Goal: Information Seeking & Learning: Check status

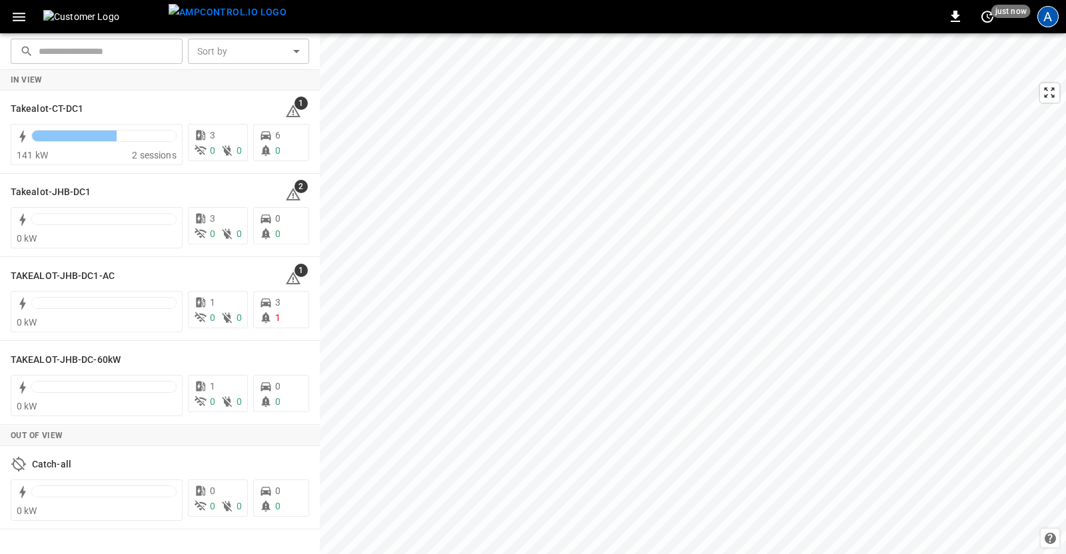
click at [1051, 21] on div "A" at bounding box center [1047, 16] width 21 height 21
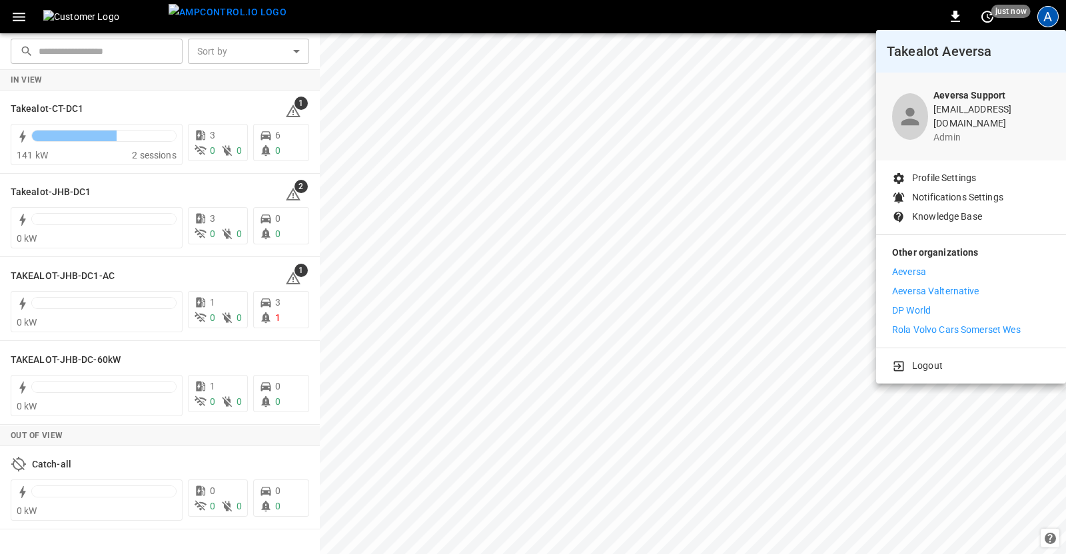
click at [909, 323] on p "Rola Volvo Cars Somerset Wes" at bounding box center [956, 330] width 129 height 14
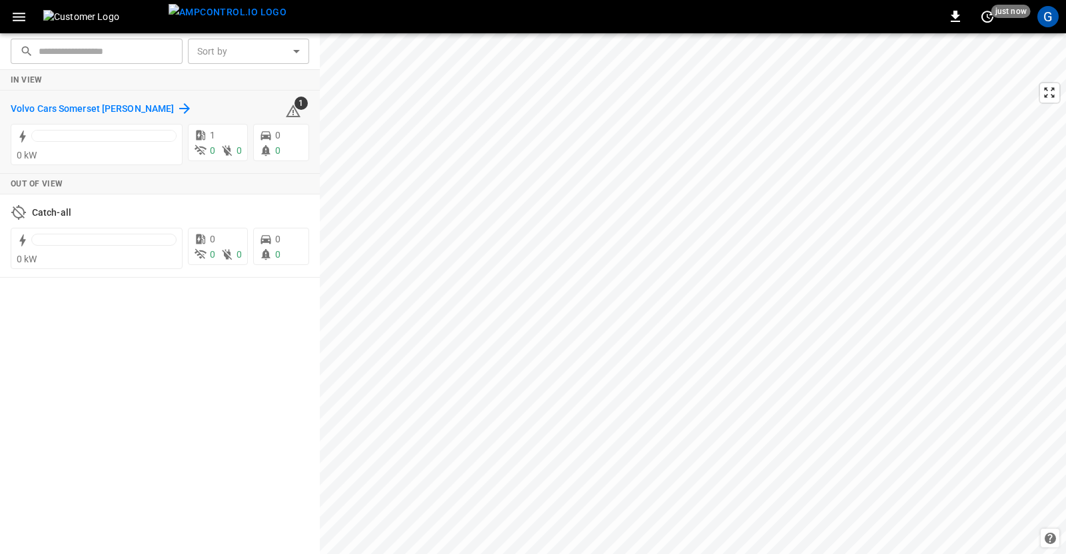
click at [71, 115] on h6 "Volvo Cars Somerset Wes" at bounding box center [92, 109] width 163 height 15
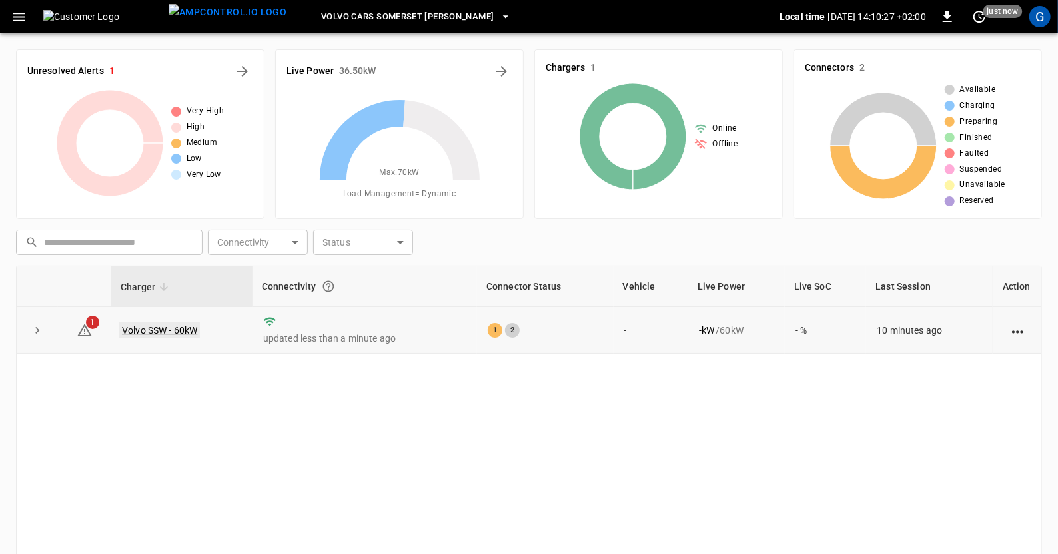
click at [159, 326] on link "Volvo SSW - 60kW" at bounding box center [159, 330] width 81 height 16
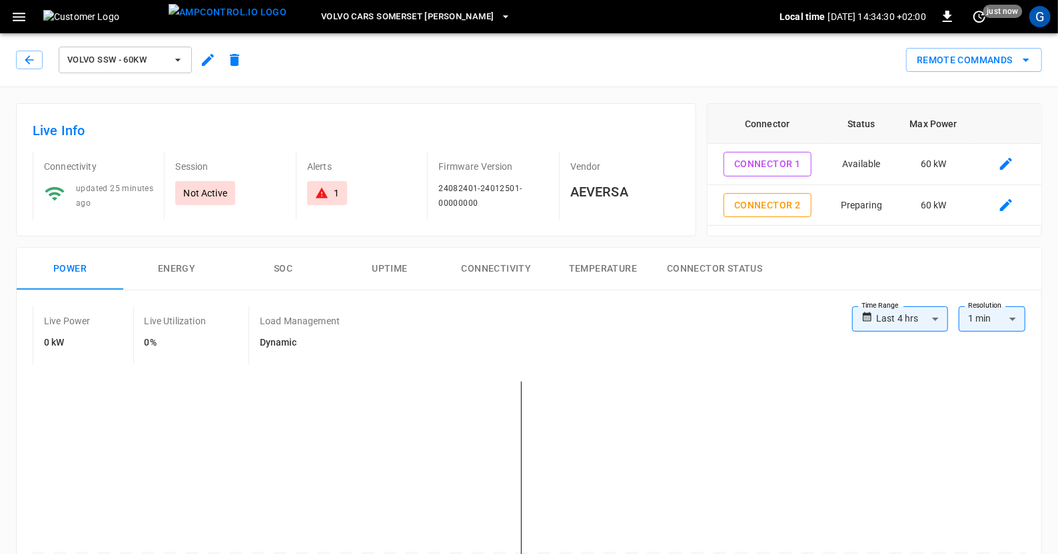
click at [1039, 22] on div "G" at bounding box center [1039, 16] width 21 height 21
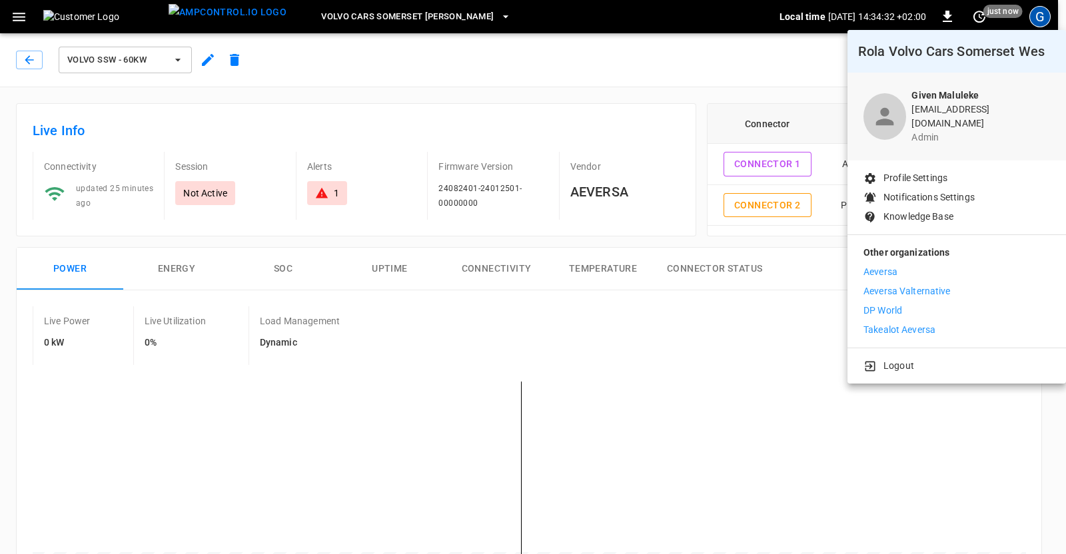
click at [919, 323] on p "Takealot Aeversa" at bounding box center [899, 330] width 72 height 14
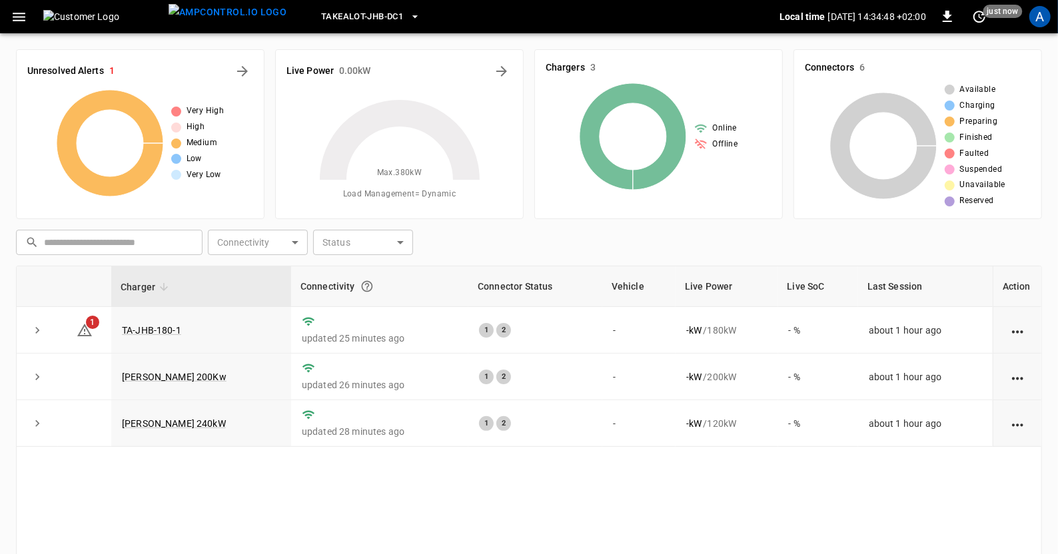
click at [158, 422] on link "[PERSON_NAME] 240kW" at bounding box center [174, 423] width 104 height 11
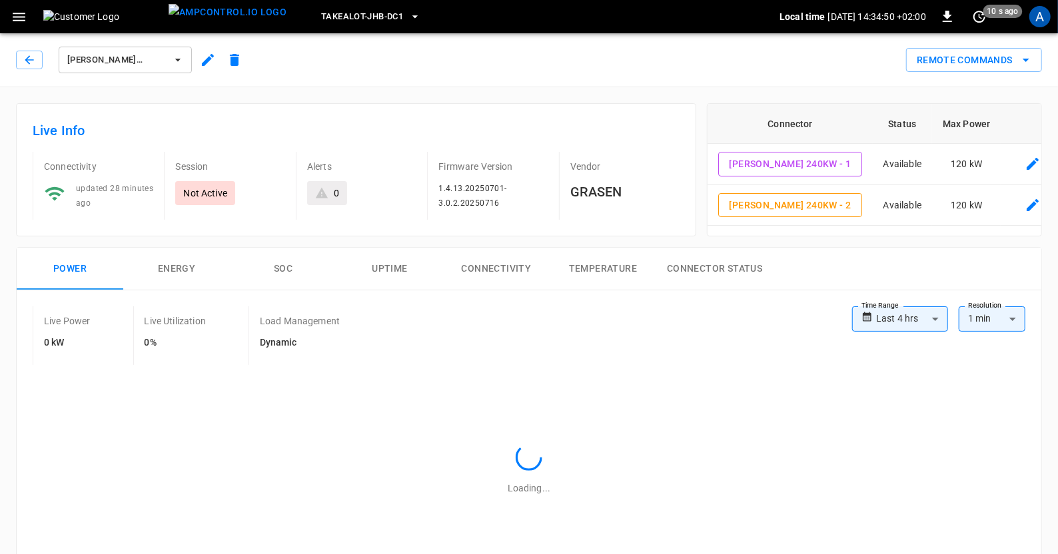
click at [19, 17] on icon "button" at bounding box center [19, 17] width 13 height 9
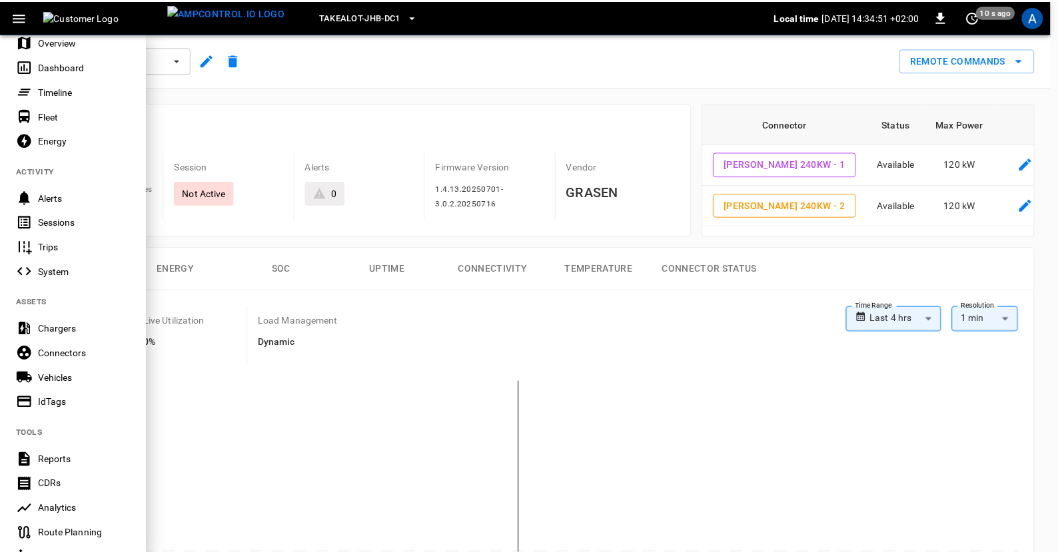
scroll to position [239, 0]
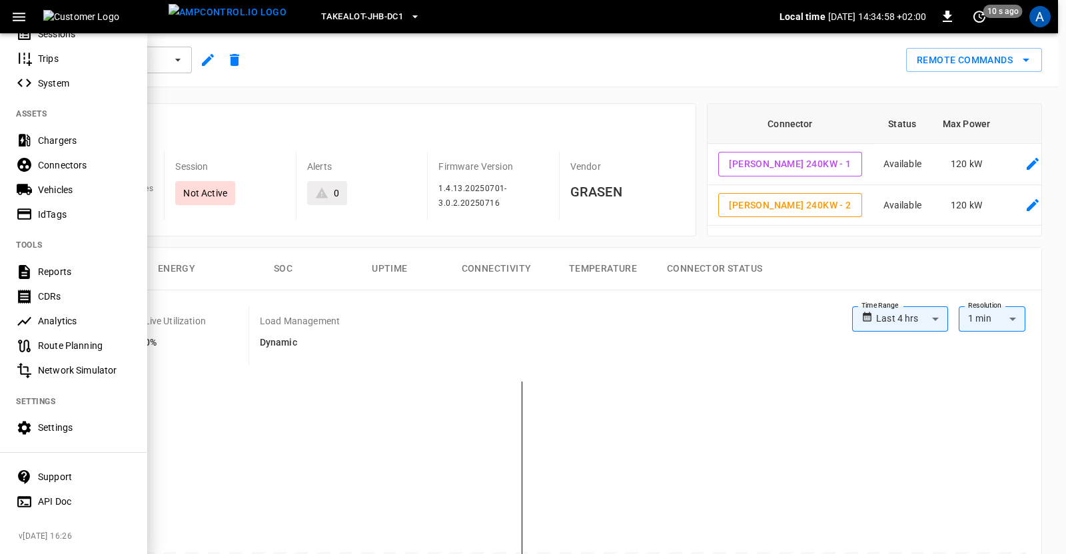
click at [61, 421] on div "Settings" at bounding box center [84, 427] width 93 height 13
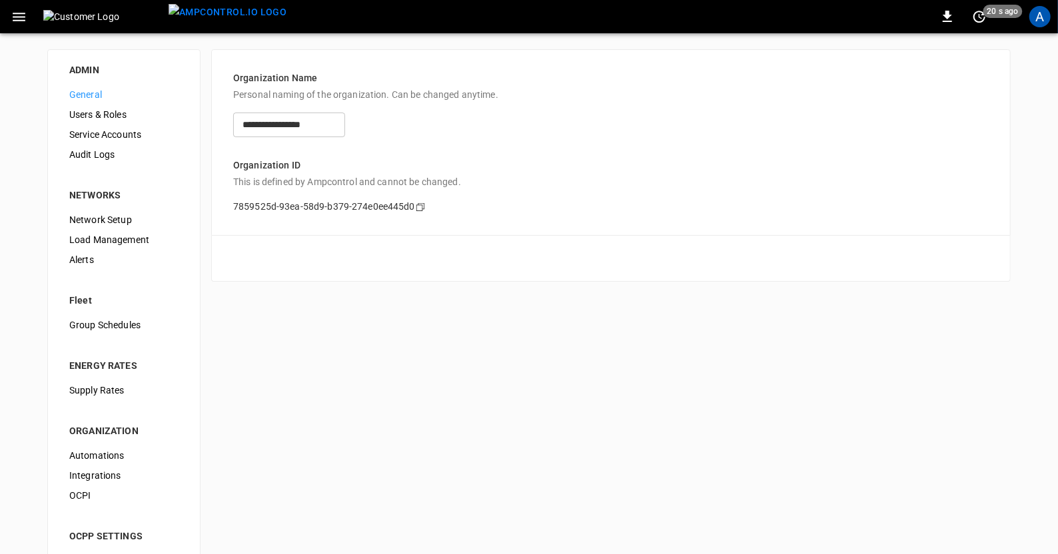
click at [134, 247] on span "Load Management" at bounding box center [123, 240] width 109 height 14
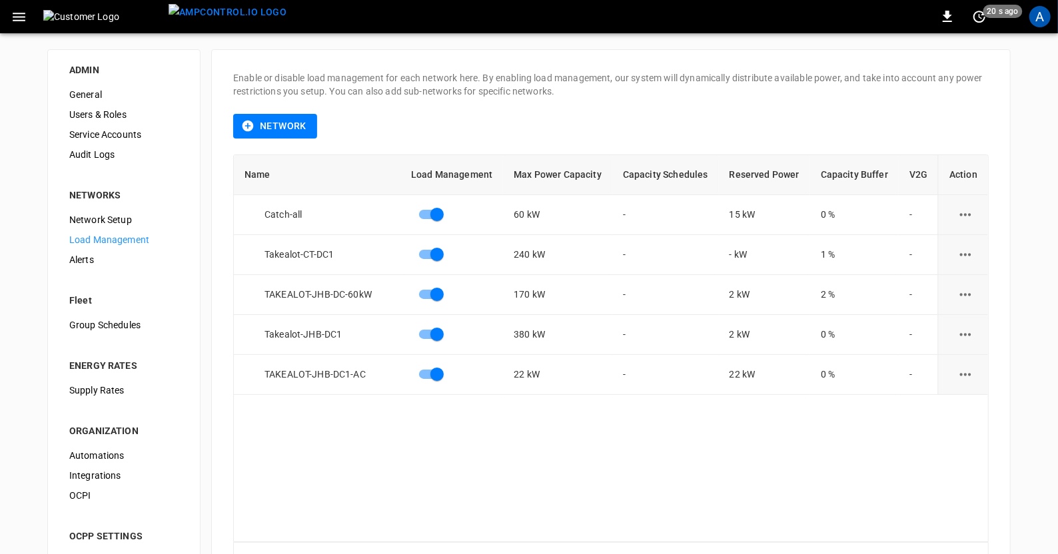
click at [960, 334] on icon "load management options" at bounding box center [965, 334] width 11 height 3
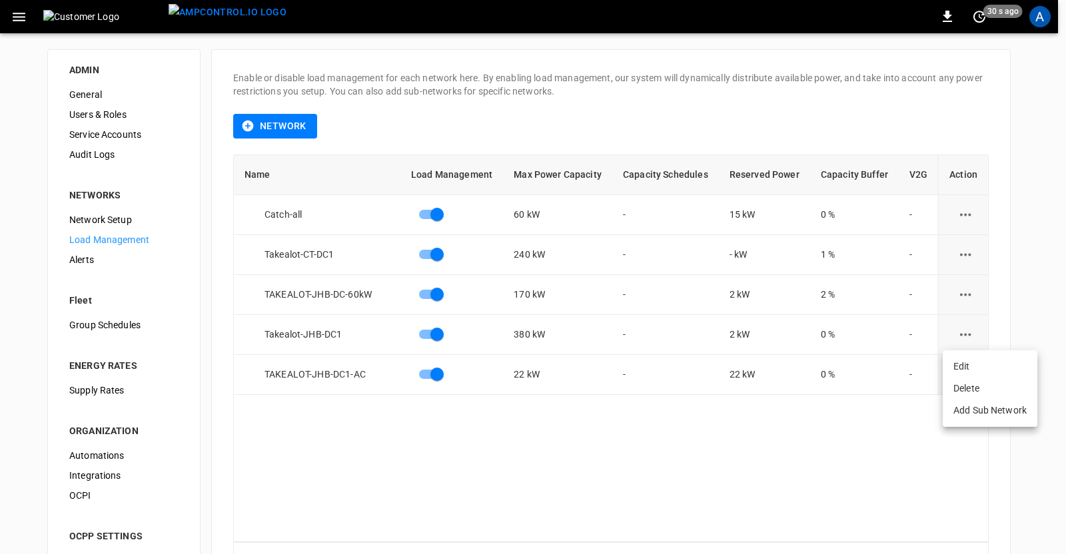
click at [966, 363] on li "Edit" at bounding box center [990, 367] width 95 height 22
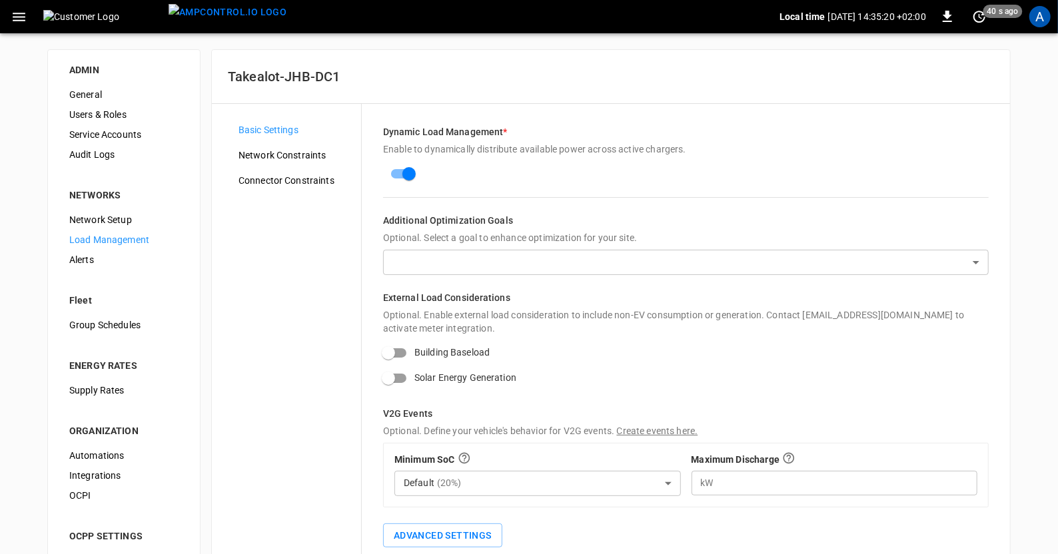
click at [301, 183] on span "Connector Constraints" at bounding box center [295, 181] width 112 height 14
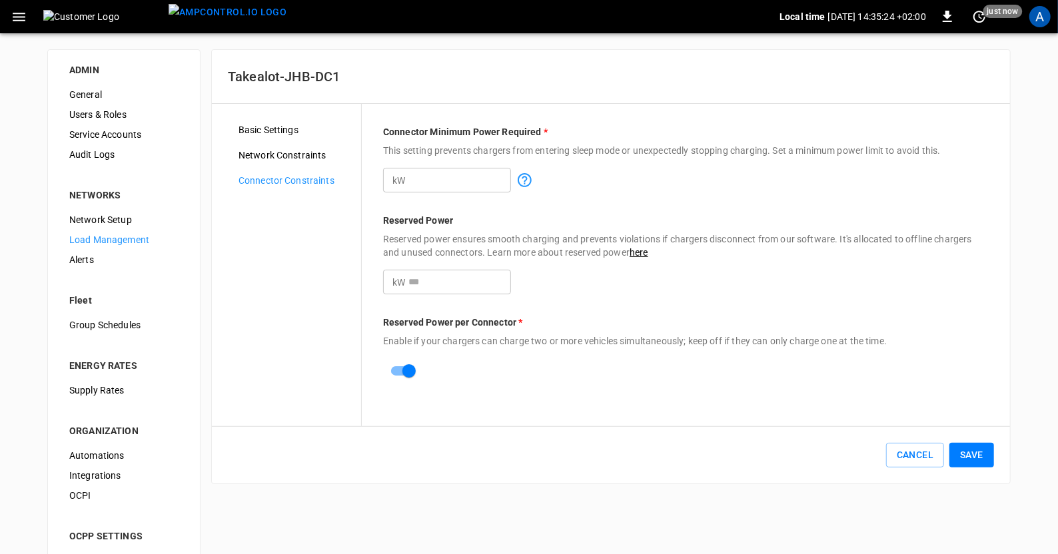
scroll to position [4, 0]
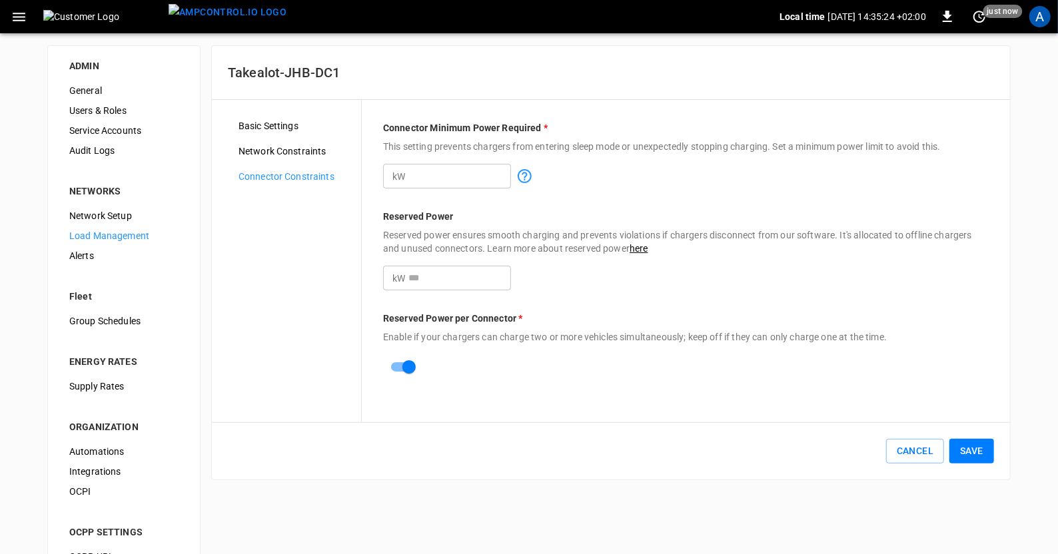
click at [971, 450] on button "Save" at bounding box center [971, 451] width 45 height 25
click at [973, 455] on button "Save" at bounding box center [971, 451] width 45 height 25
click at [91, 92] on span "General" at bounding box center [123, 91] width 109 height 14
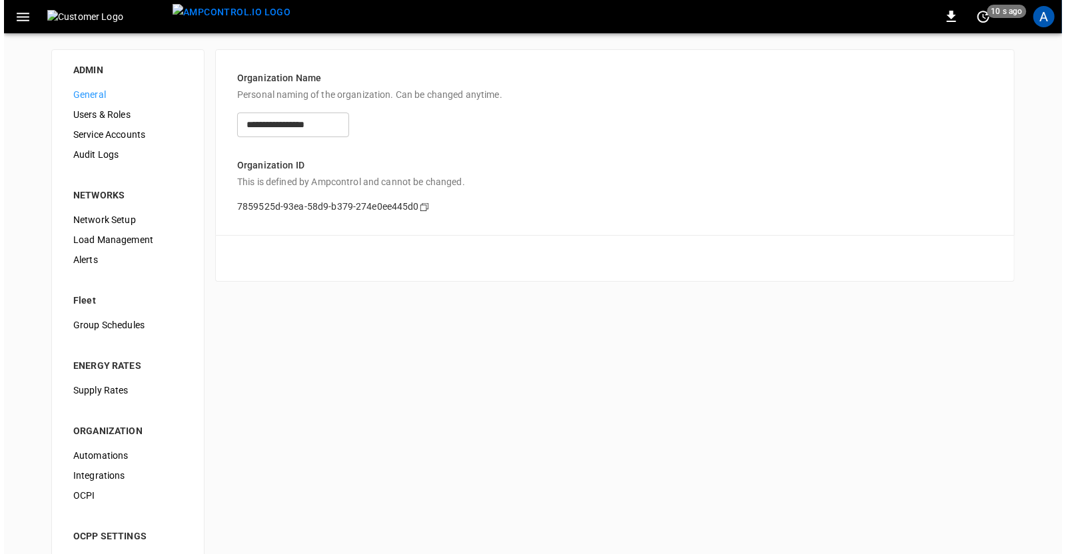
scroll to position [4, 0]
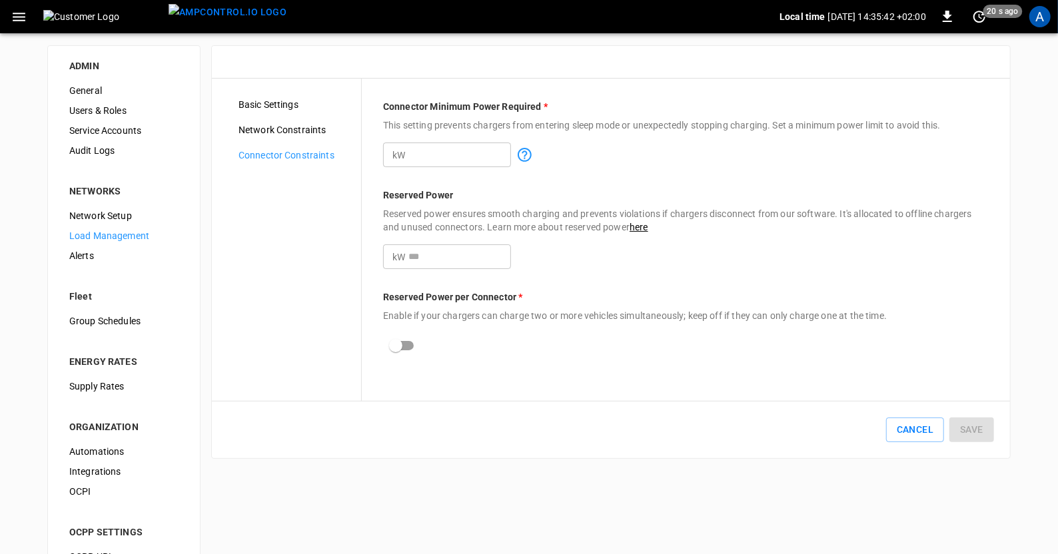
click at [23, 15] on icon "button" at bounding box center [19, 17] width 17 height 17
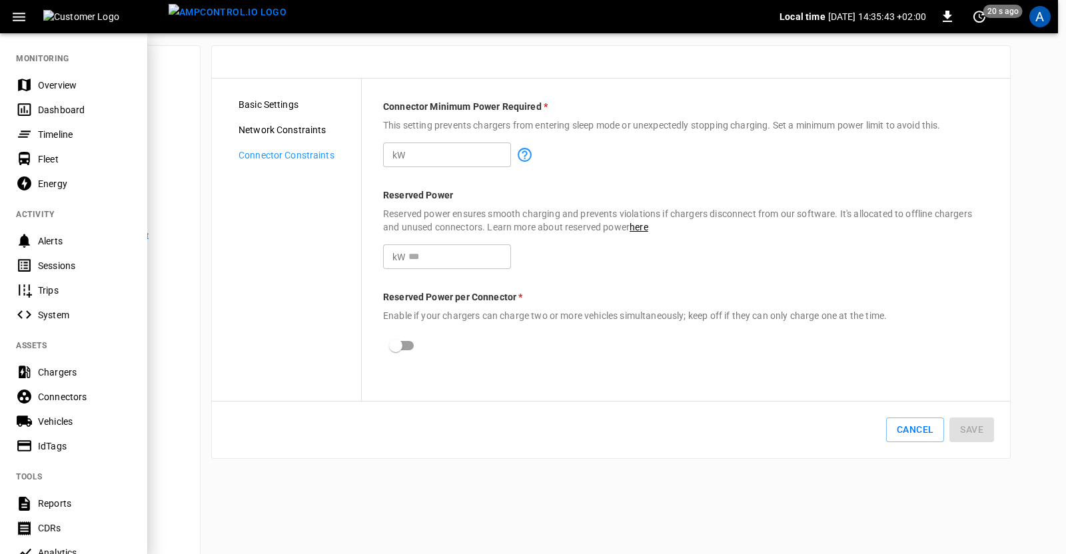
click at [64, 84] on div "Overview" at bounding box center [84, 85] width 93 height 13
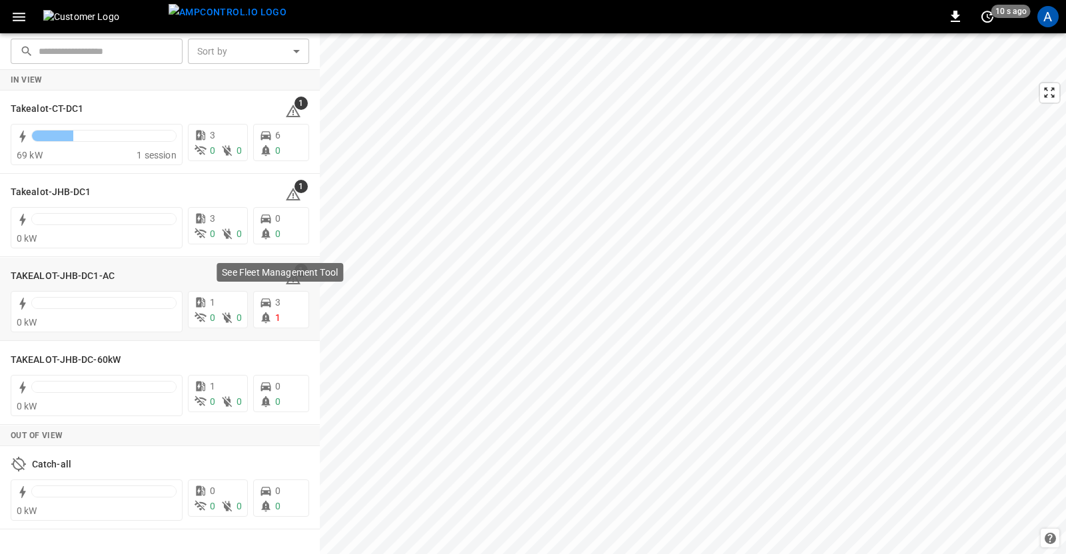
click at [59, 273] on h6 "TAKEALOT-JHB-DC1-AC" at bounding box center [63, 276] width 104 height 15
click at [65, 197] on h6 "Takealot-JHB-DC1" at bounding box center [51, 192] width 81 height 15
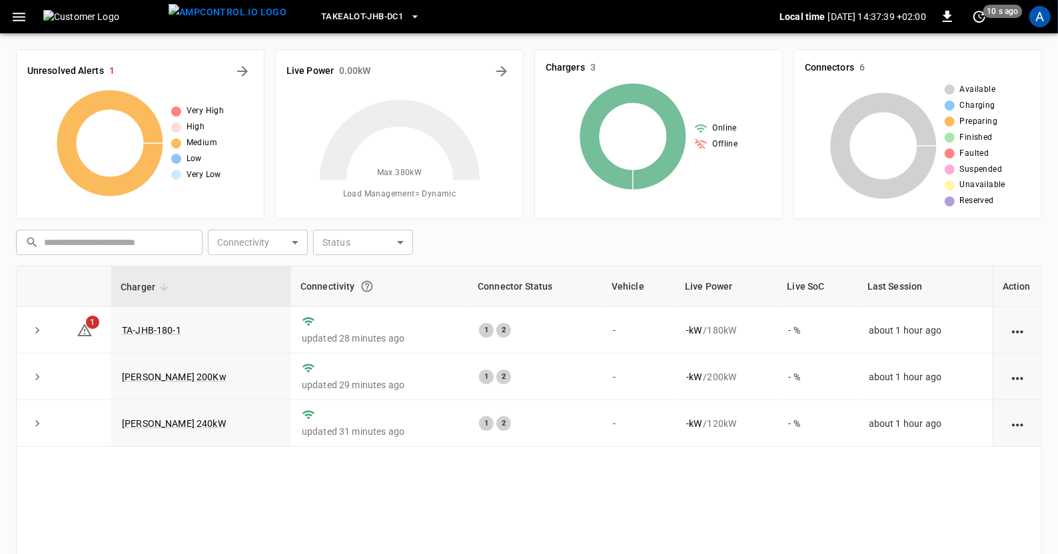
click at [152, 421] on link "[PERSON_NAME] 240kW" at bounding box center [174, 423] width 104 height 11
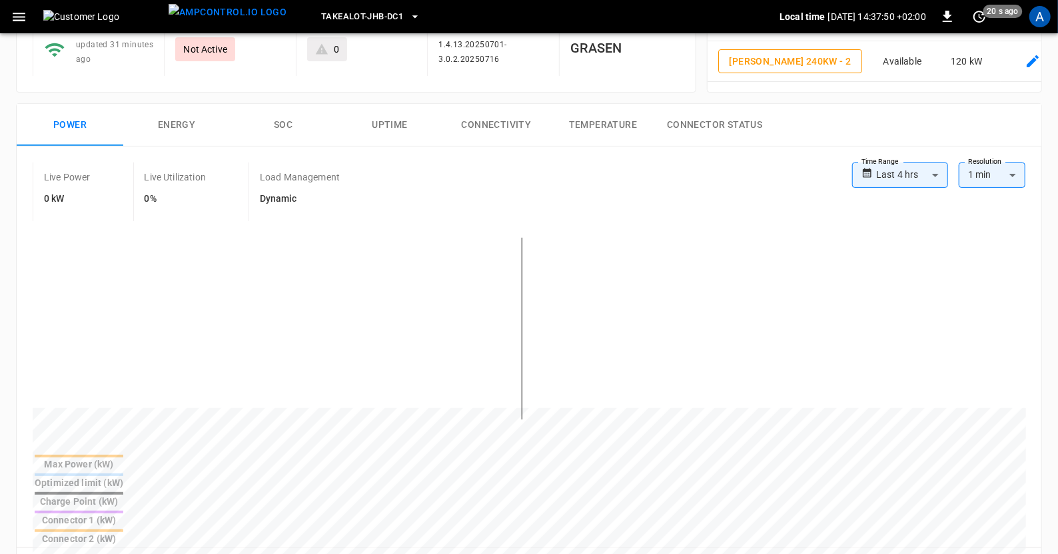
scroll to position [145, 0]
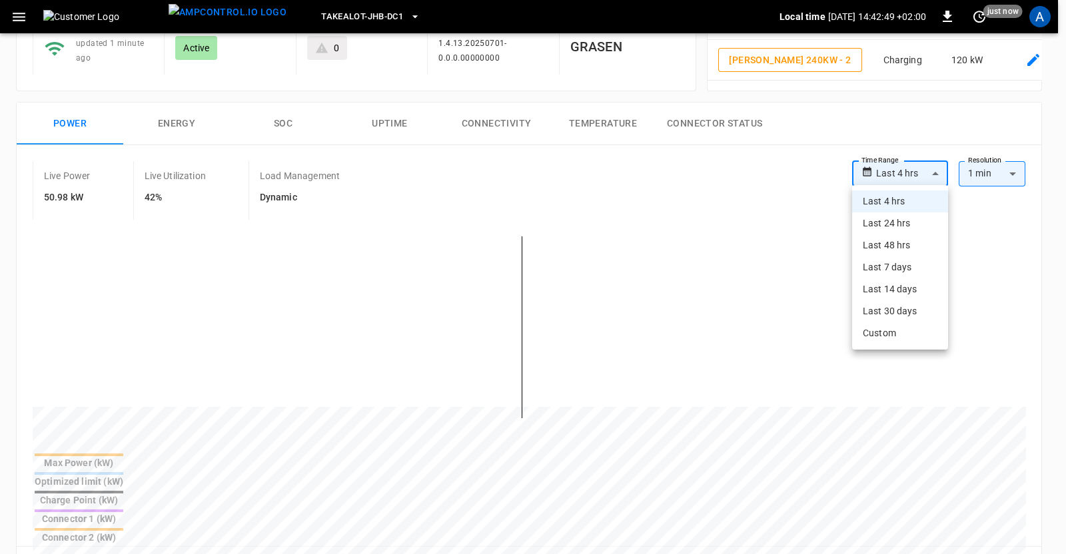
click at [939, 173] on body "**********" at bounding box center [533, 501] width 1066 height 1292
click at [891, 223] on li "Last 24 hrs" at bounding box center [900, 224] width 96 height 22
type input "**********"
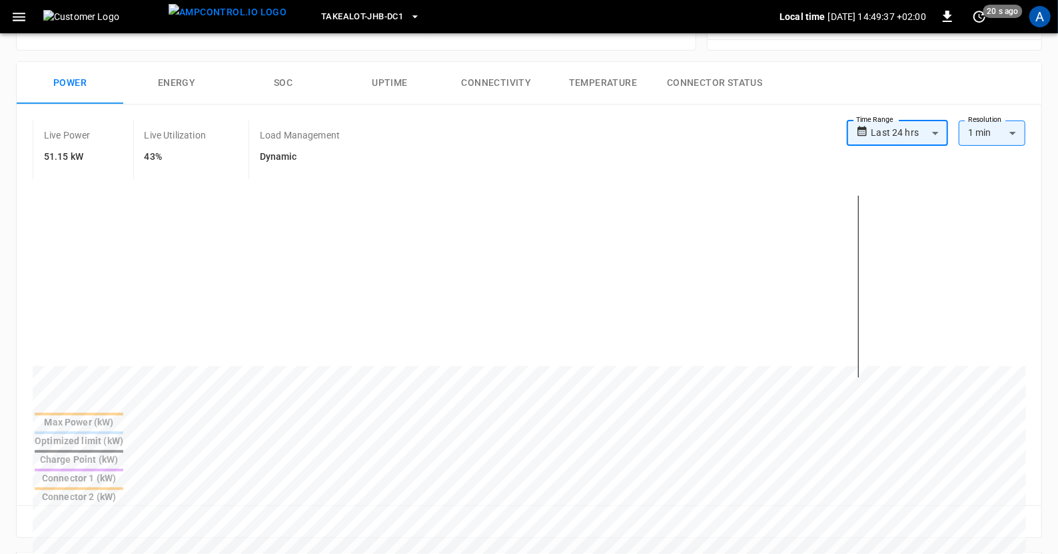
scroll to position [0, 0]
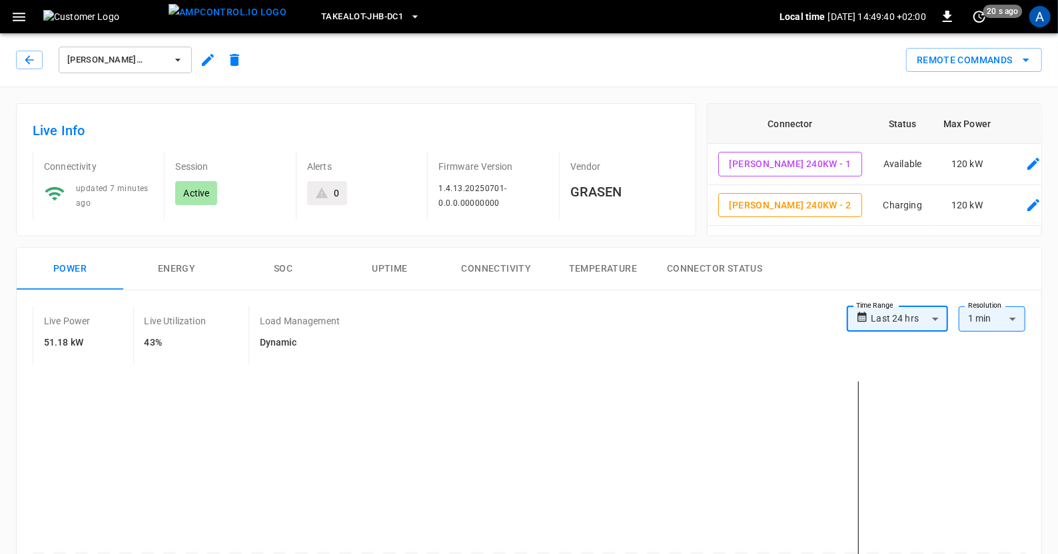
click at [1037, 22] on div "A" at bounding box center [1039, 16] width 21 height 21
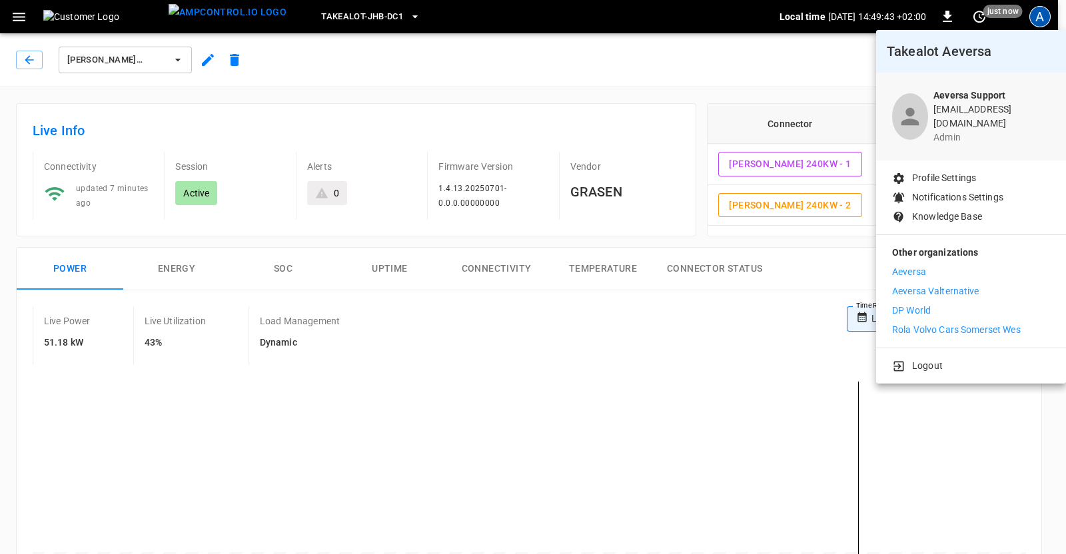
click at [971, 323] on p "Rola Volvo Cars Somerset Wes" at bounding box center [956, 330] width 129 height 14
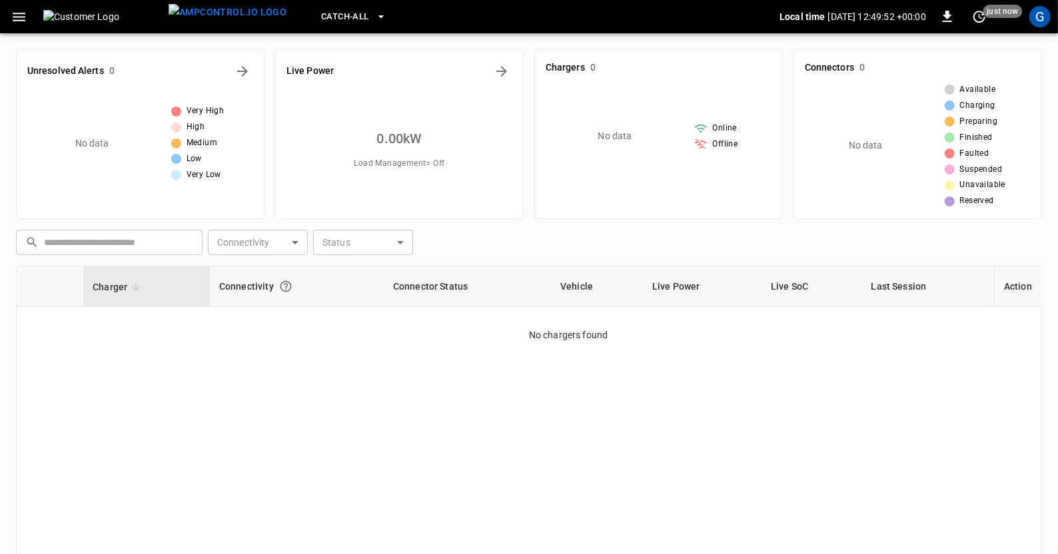
click at [374, 20] on icon "button" at bounding box center [380, 16] width 13 height 13
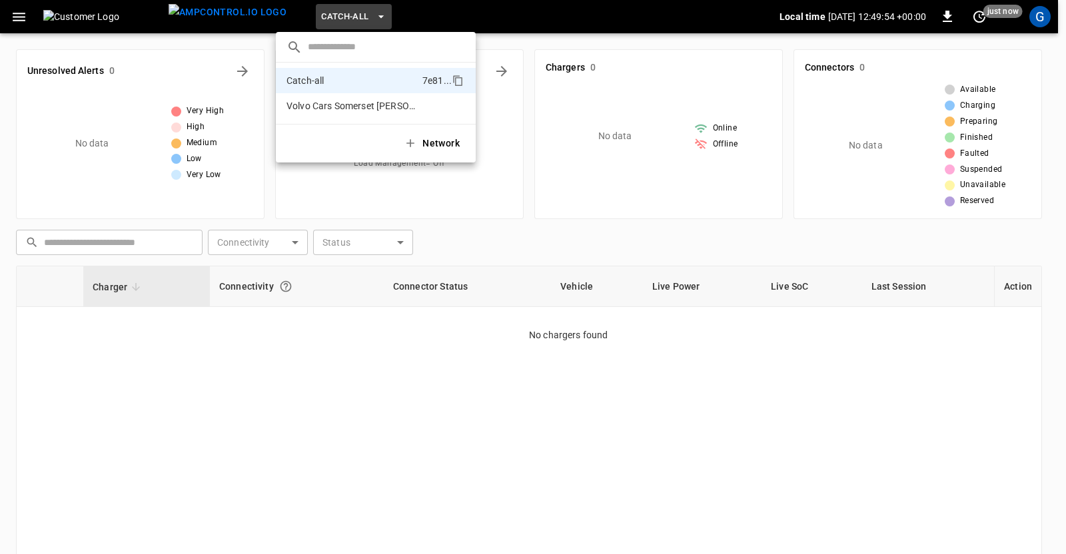
click at [382, 105] on p "Volvo Cars Somerset Wes" at bounding box center [352, 105] width 132 height 13
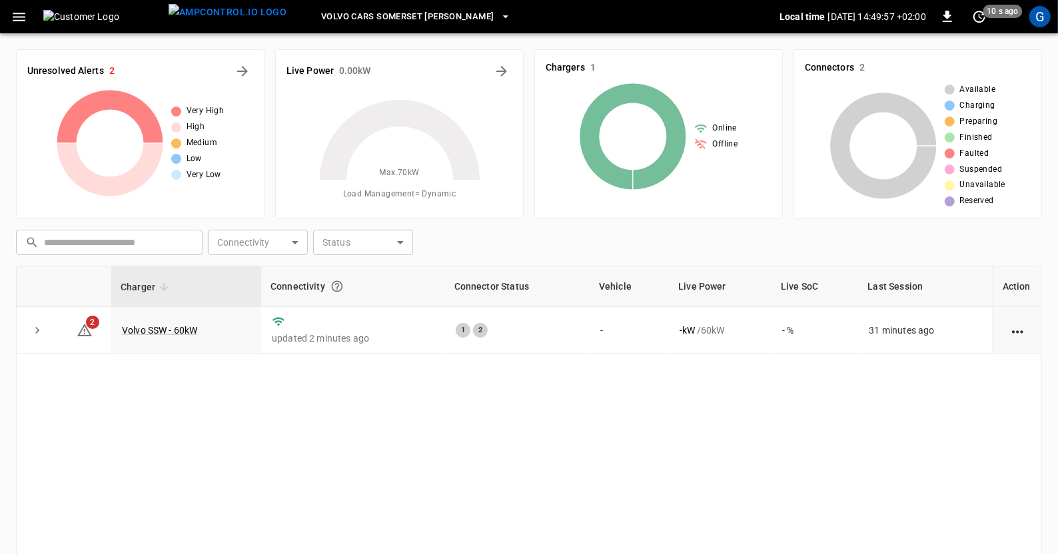
click at [176, 332] on link "Volvo SSW - 60kW" at bounding box center [159, 330] width 75 height 11
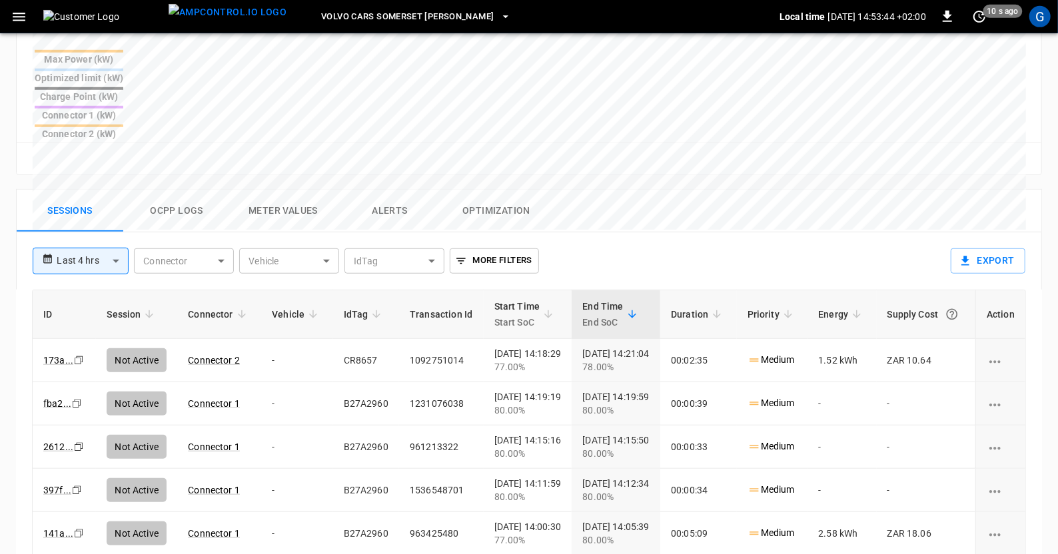
scroll to position [552, 0]
